Goal: Check status: Check status

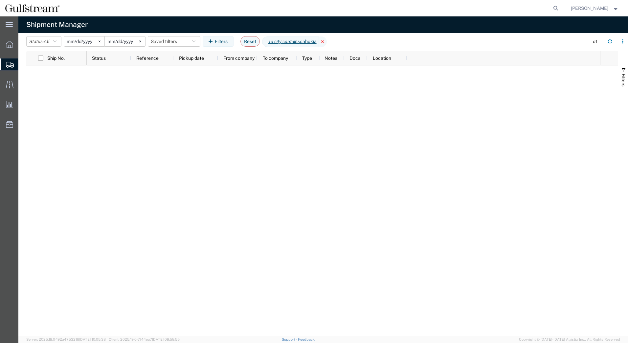
click at [326, 44] on icon at bounding box center [323, 41] width 8 height 11
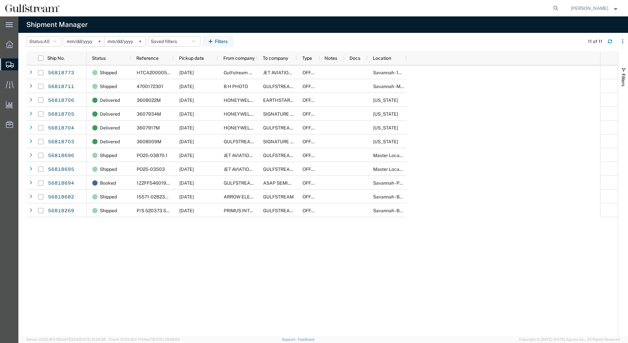
click at [70, 38] on input "[DATE]" at bounding box center [84, 41] width 40 height 10
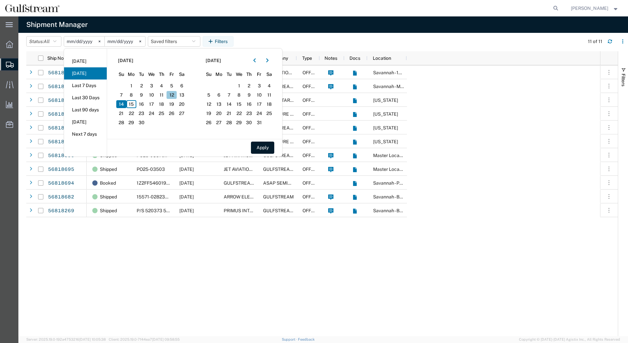
click at [169, 97] on span "12" at bounding box center [171, 95] width 10 height 8
click at [218, 44] on button "Filters" at bounding box center [218, 41] width 31 height 11
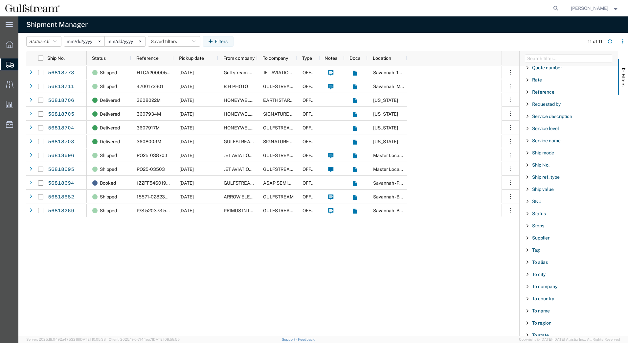
scroll to position [433, 0]
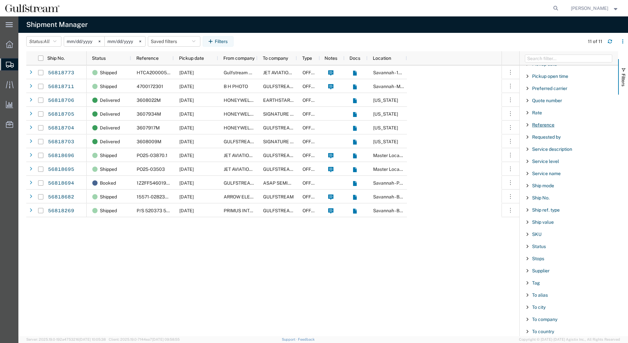
click at [549, 122] on span "Reference" at bounding box center [543, 124] width 22 height 5
click at [548, 123] on span "Reference" at bounding box center [543, 124] width 22 height 5
click at [546, 305] on span "Tracking No." at bounding box center [545, 305] width 27 height 5
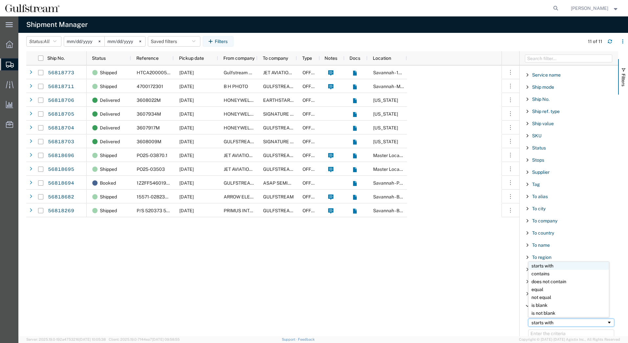
click at [547, 323] on div "starts with" at bounding box center [568, 322] width 75 height 5
click at [547, 320] on div "does not contain" at bounding box center [571, 327] width 94 height 27
click at [547, 320] on div "does not contain" at bounding box center [568, 322] width 75 height 5
click at [546, 333] on input "Filter Value" at bounding box center [571, 333] width 86 height 8
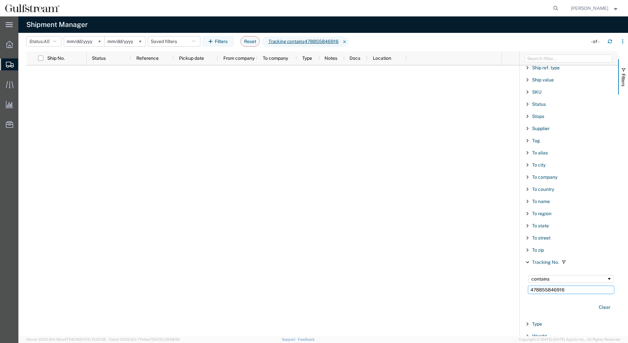
scroll to position [581, 0]
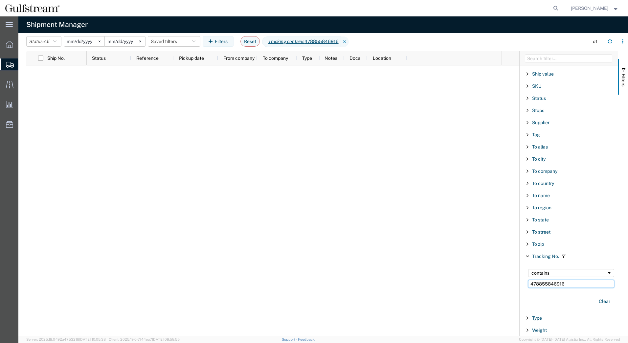
click at [573, 284] on input "478855846916" at bounding box center [571, 284] width 86 height 8
type input "478855846916"
click at [569, 283] on input "478855846916" at bounding box center [571, 284] width 86 height 8
click at [97, 42] on input "2025-09-14" at bounding box center [84, 41] width 40 height 10
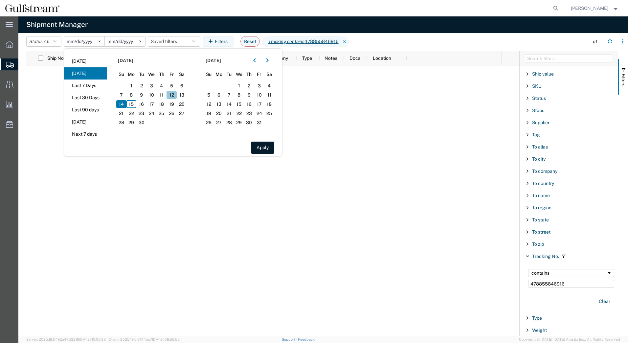
click at [174, 95] on span "12" at bounding box center [171, 95] width 10 height 8
click at [257, 144] on button "Apply" at bounding box center [262, 147] width 23 height 12
type input "2025-09-12"
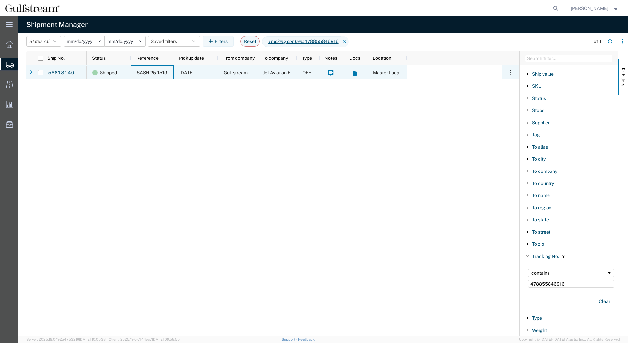
click at [154, 73] on span "SASH 25-151915" at bounding box center [154, 72] width 35 height 5
